Goal: Check status: Check status

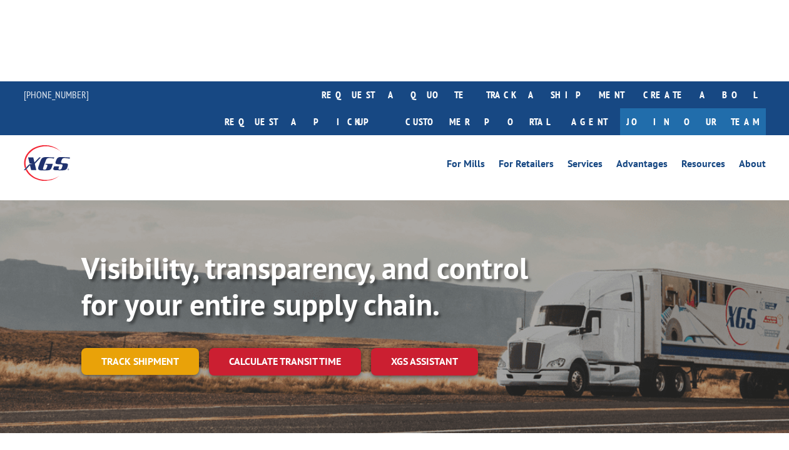
scroll to position [20, 0]
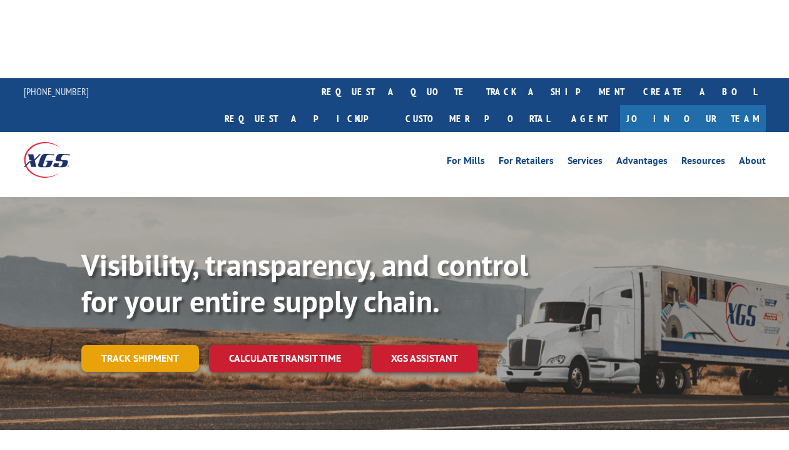
click at [136, 345] on link "Track shipment" at bounding box center [140, 358] width 118 height 26
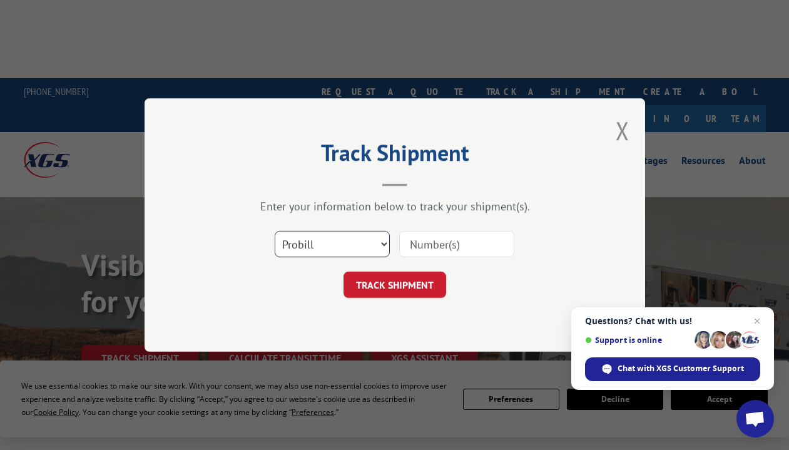
click at [349, 253] on select "Select category... Probill BOL PO" at bounding box center [332, 244] width 115 height 26
select select "po"
click at [275, 231] on select "Select category... Probill BOL PO" at bounding box center [332, 244] width 115 height 26
click at [419, 248] on input at bounding box center [456, 244] width 115 height 26
paste input "1001401804"
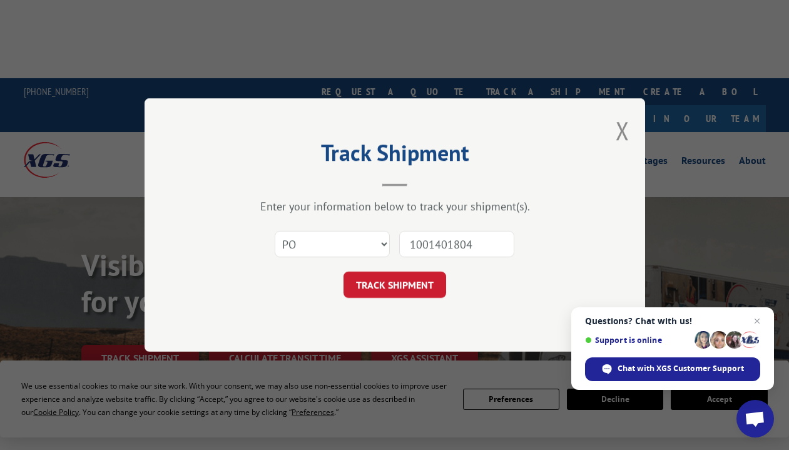
type input "1001401804"
click at [412, 308] on div "Track Shipment Enter your information below to track your shipment(s). Select c…" at bounding box center [395, 225] width 501 height 254
click at [413, 289] on button "TRACK SHIPMENT" at bounding box center [395, 285] width 103 height 26
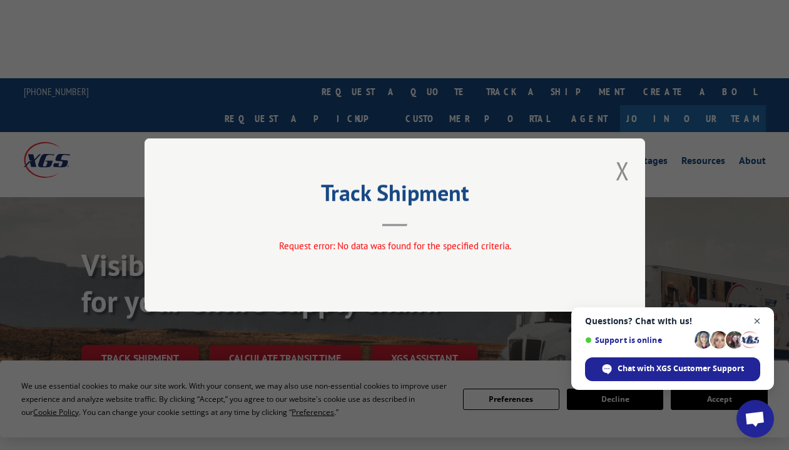
click at [761, 322] on span "Close chat" at bounding box center [758, 322] width 16 height 16
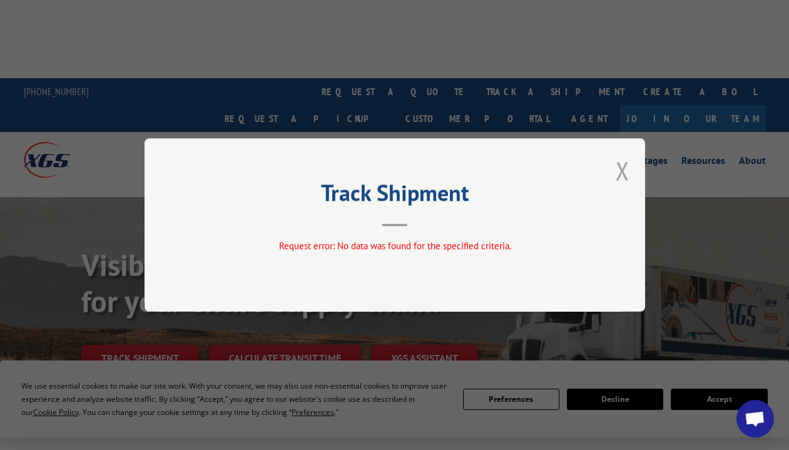
click at [617, 175] on button "Close modal" at bounding box center [623, 170] width 14 height 33
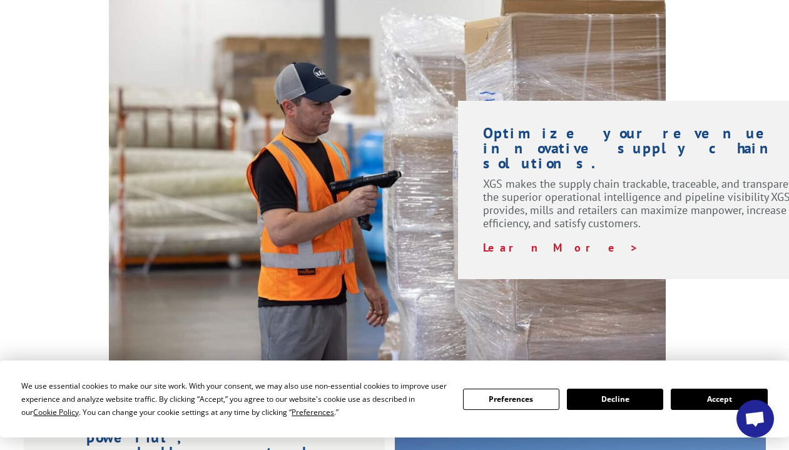
scroll to position [1104, 0]
